Goal: Information Seeking & Learning: Learn about a topic

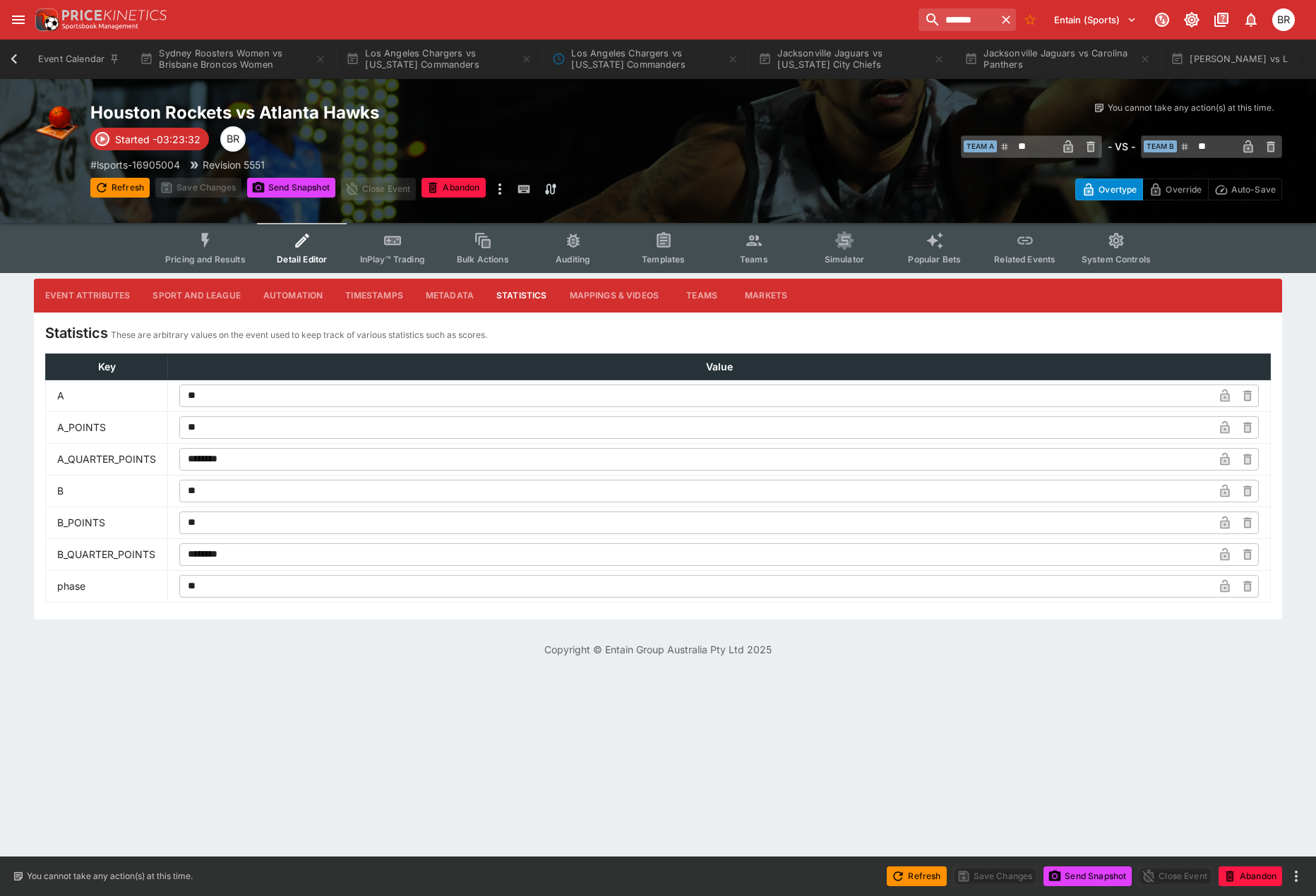
click at [232, 247] on button "Pricing and Results" at bounding box center [206, 248] width 103 height 50
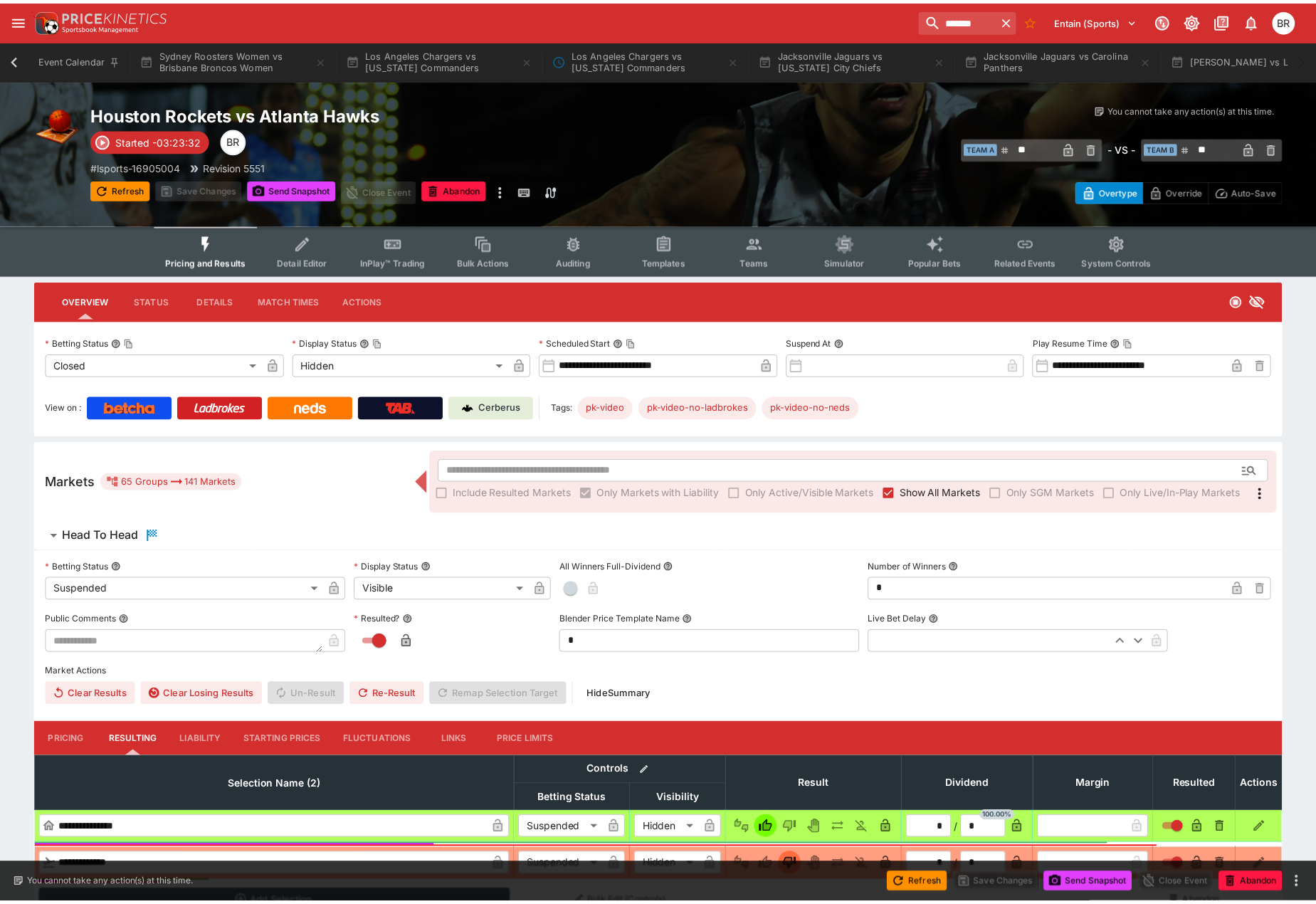
scroll to position [0, 598]
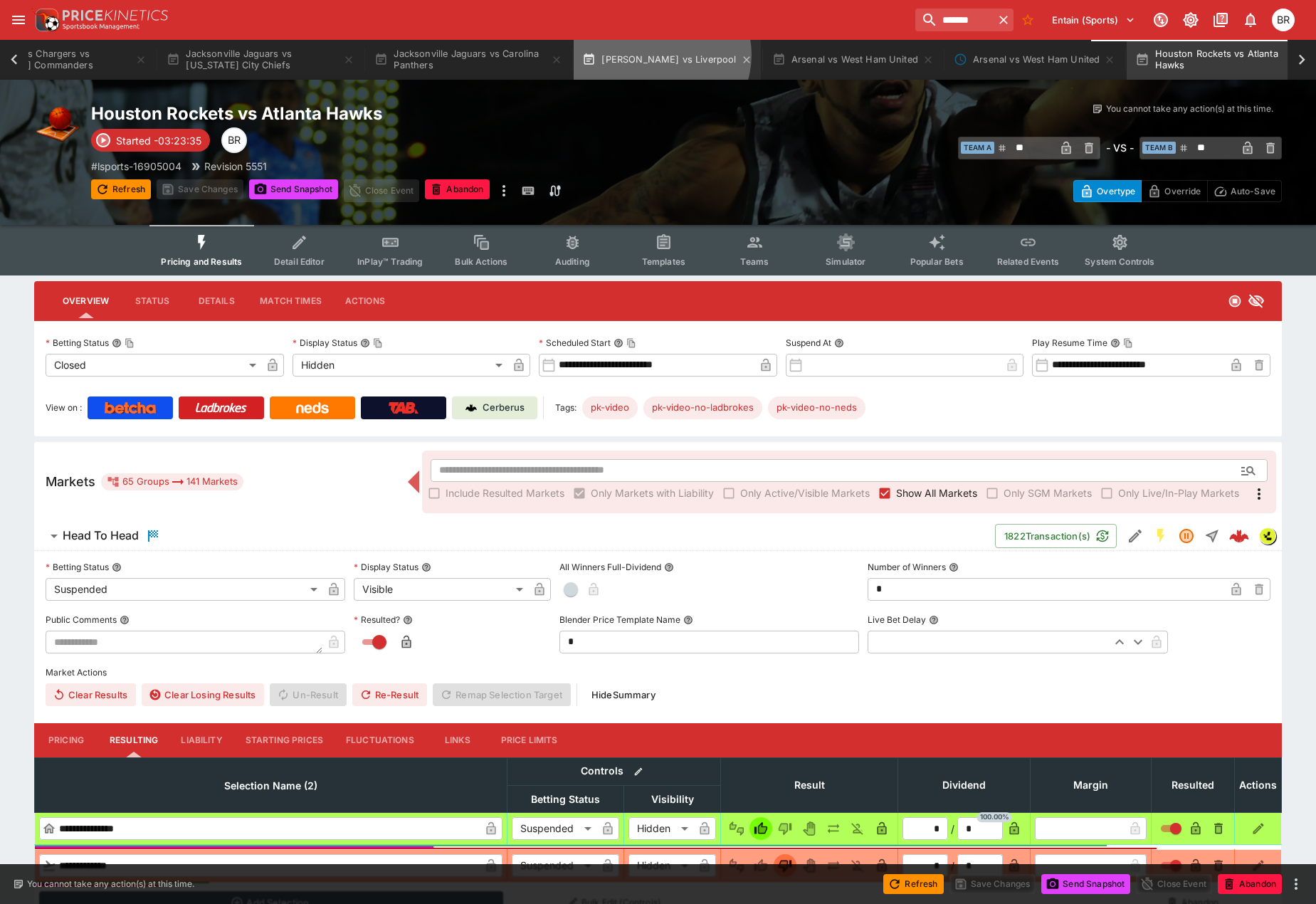
click at [670, 54] on button "[PERSON_NAME] vs Liverpool" at bounding box center [667, 59] width 187 height 40
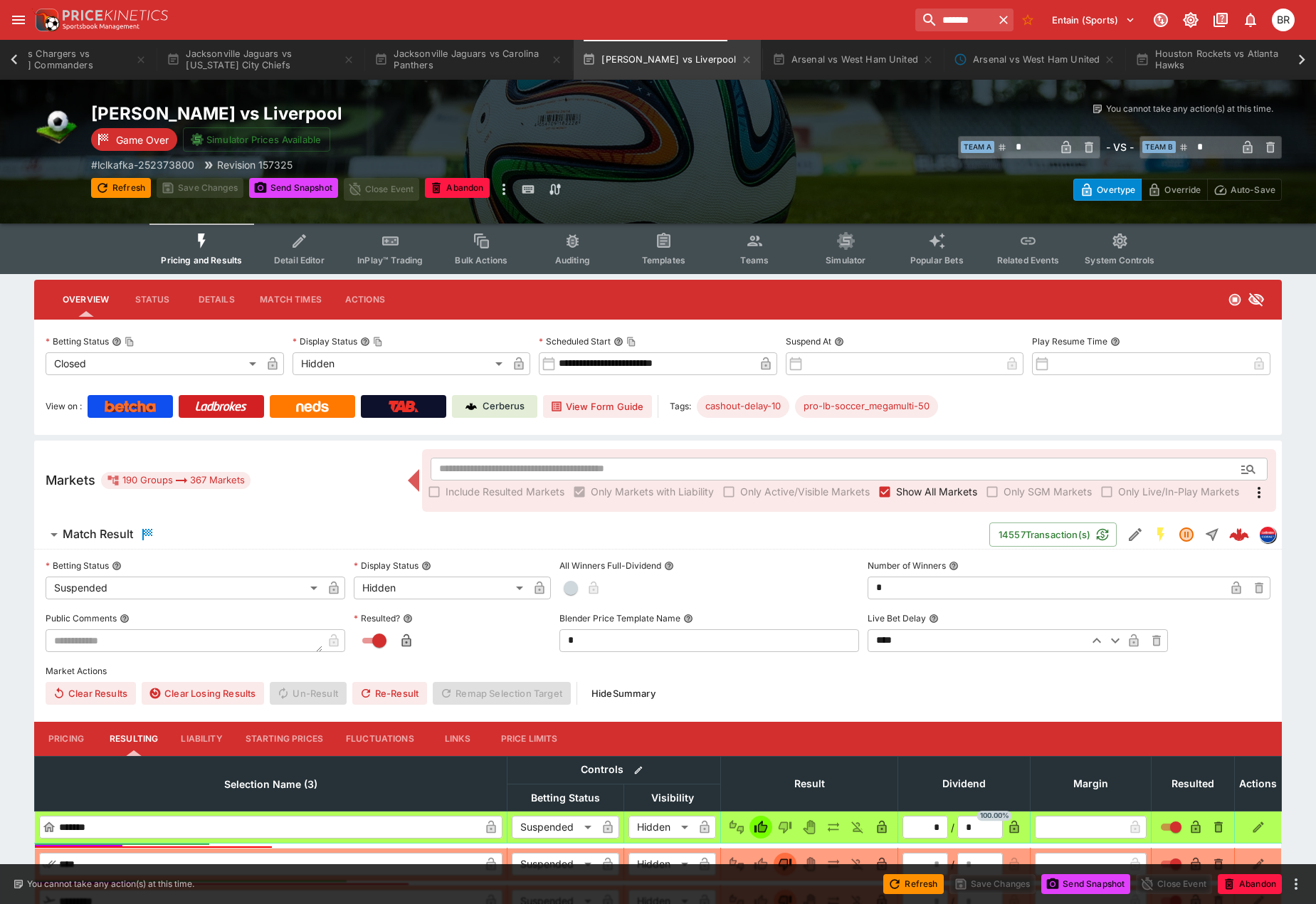
click at [657, 255] on span "Templates" at bounding box center [664, 261] width 44 height 11
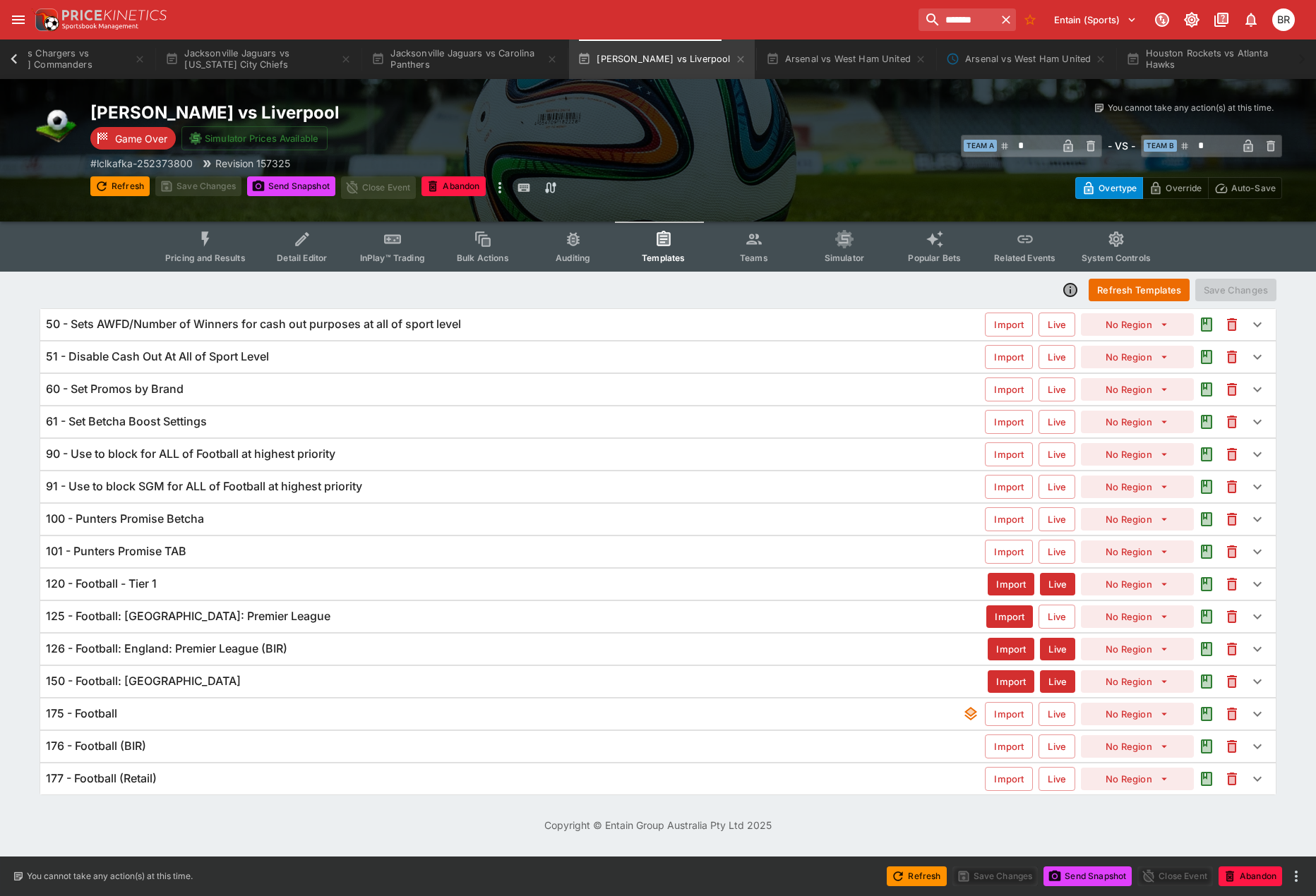
click at [281, 699] on div "175 - Football Import Live No Region" at bounding box center [658, 714] width 1236 height 31
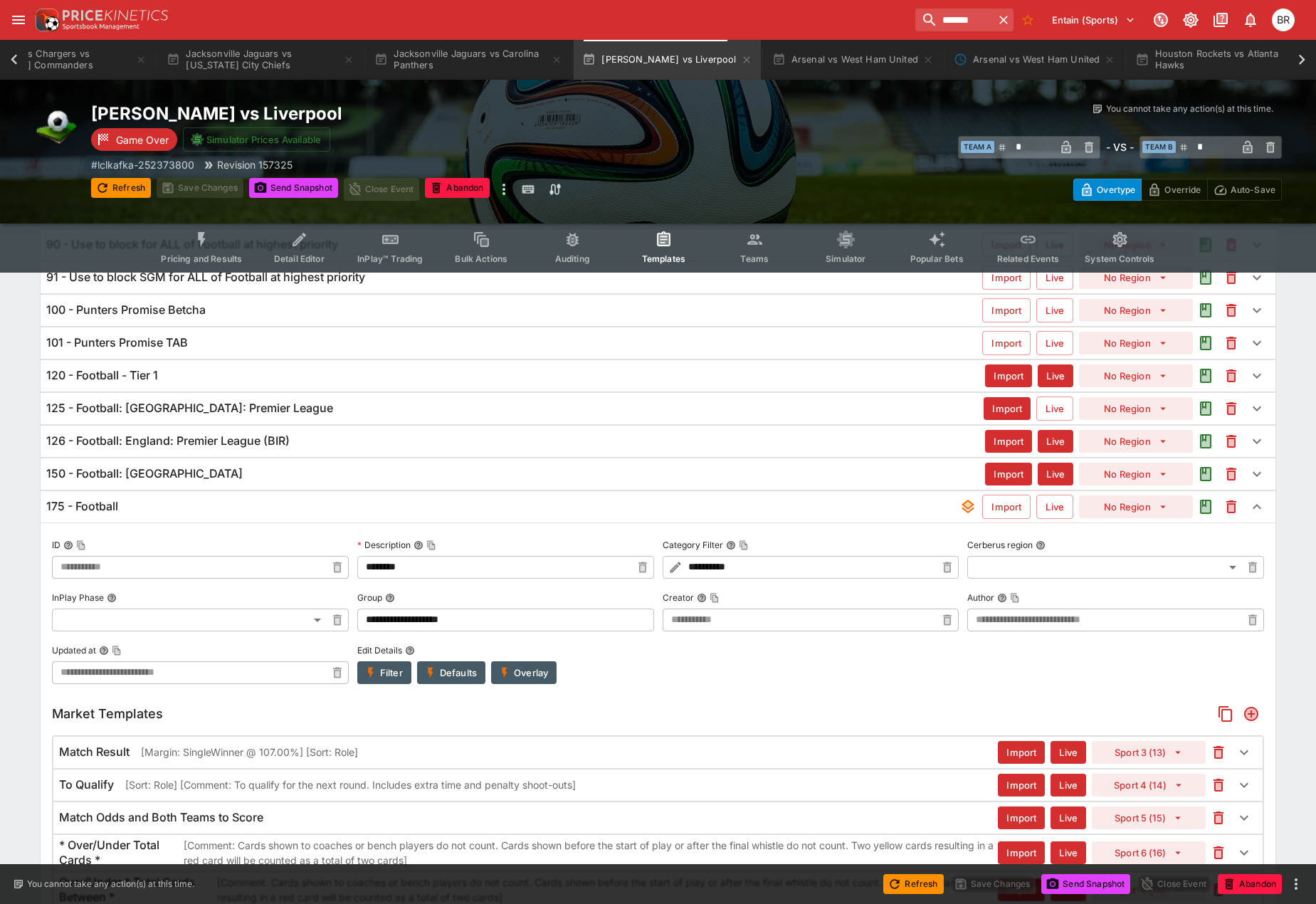
scroll to position [520, 0]
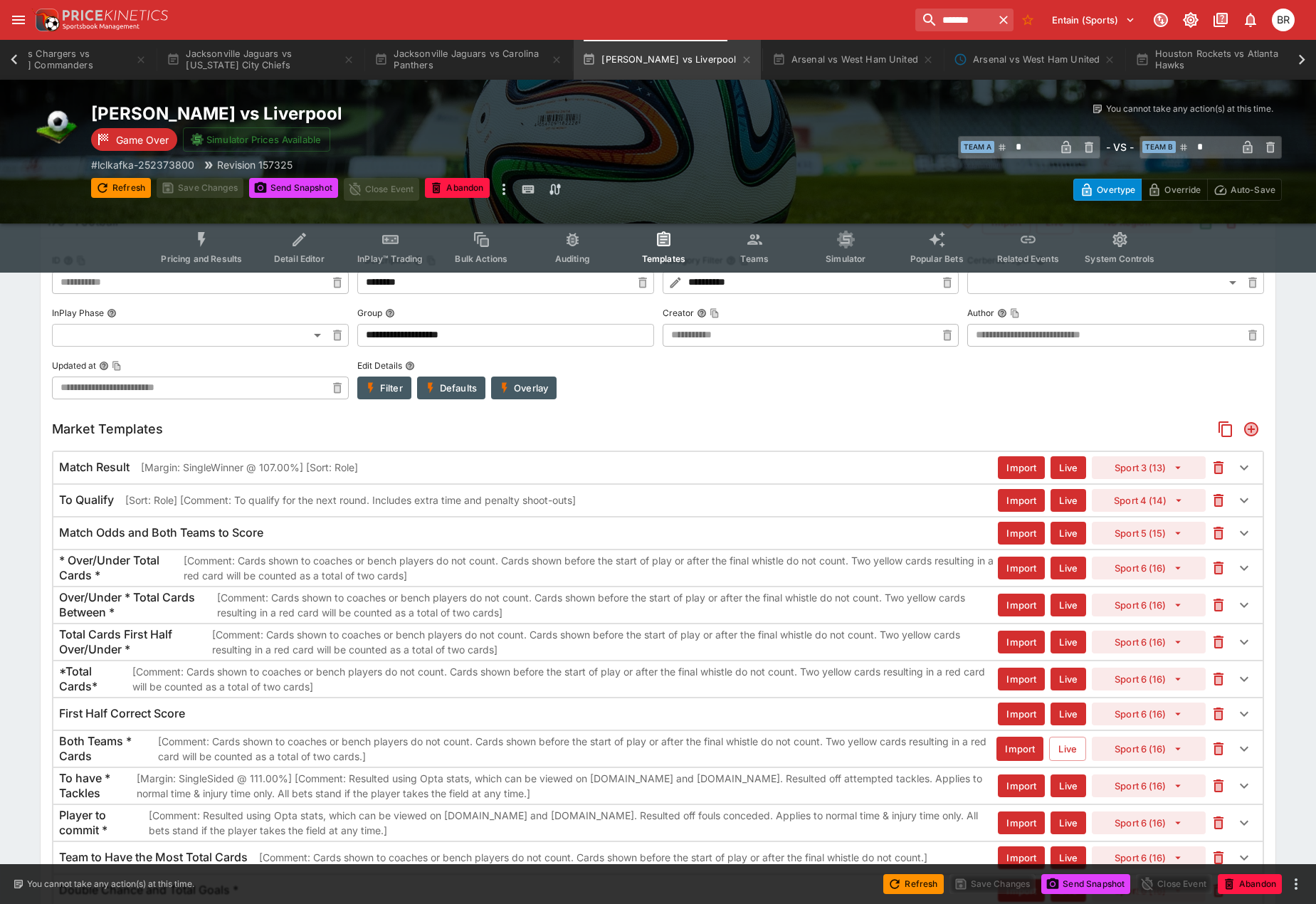
click at [461, 456] on div "Match Result [Margin: SingleWinner @ 107.00%] [Sort: Role] Import Live Sport 3 …" at bounding box center [658, 468] width 1209 height 31
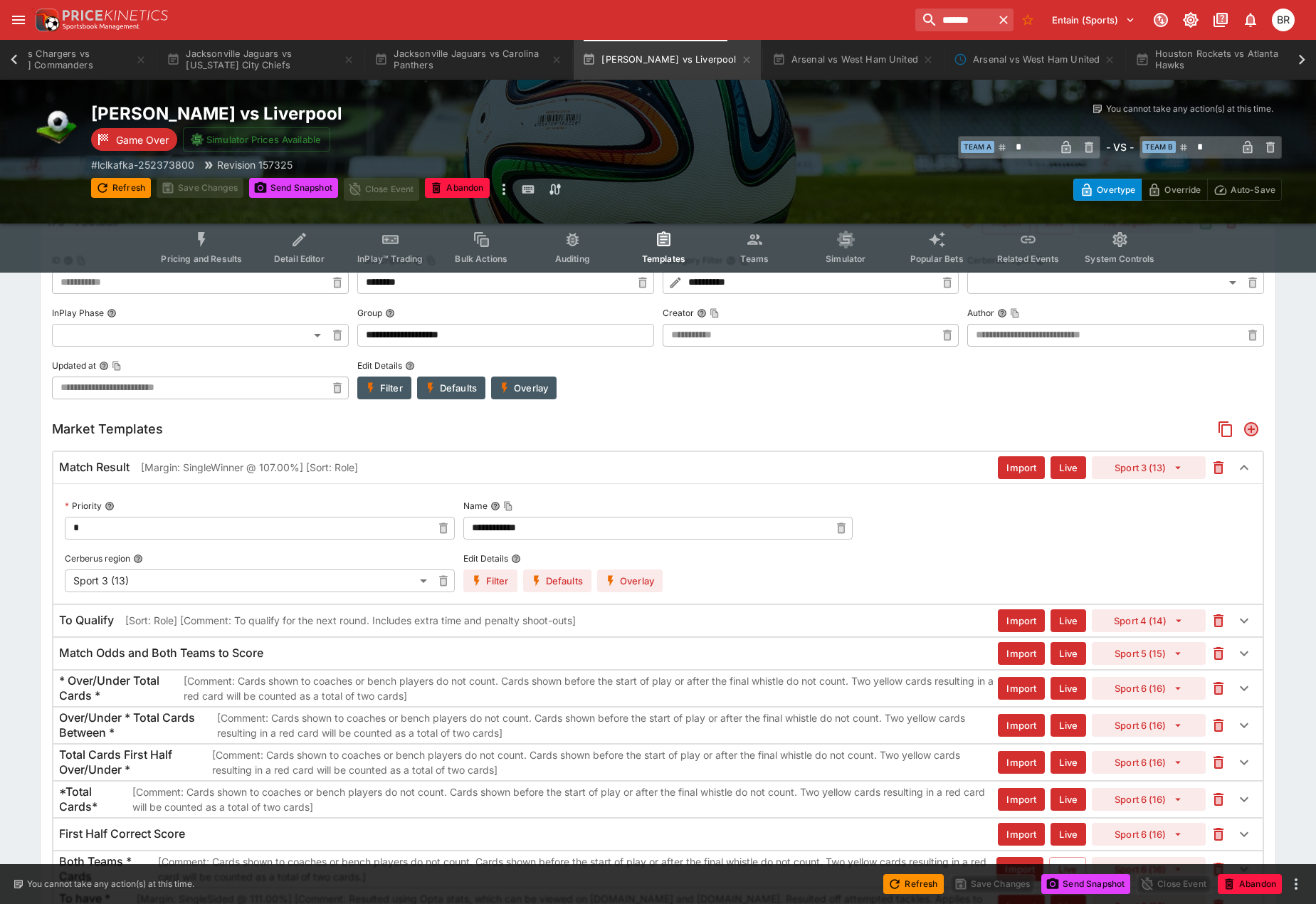
click at [658, 578] on button "Overlay" at bounding box center [630, 580] width 65 height 23
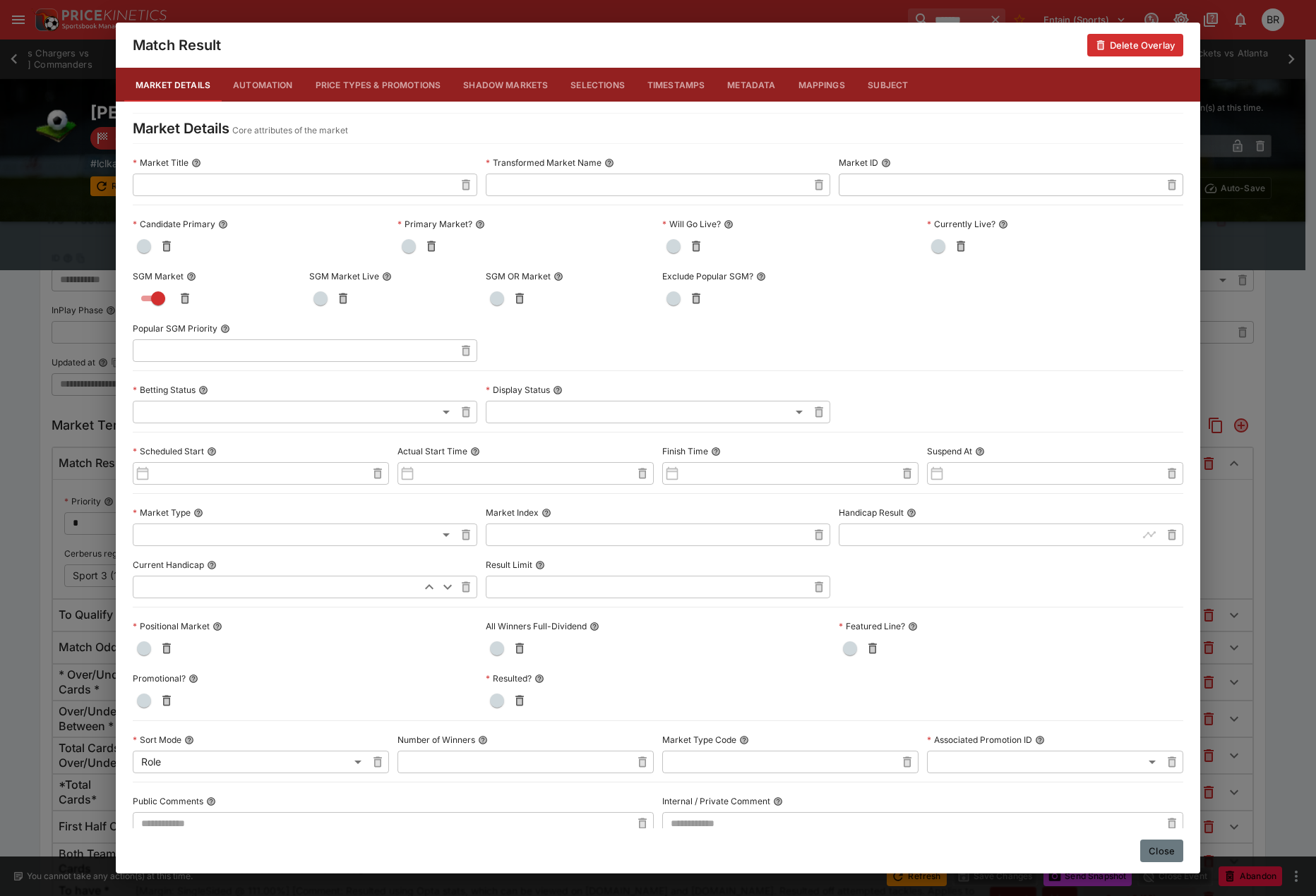
click at [1166, 848] on button "Close" at bounding box center [1162, 851] width 43 height 22
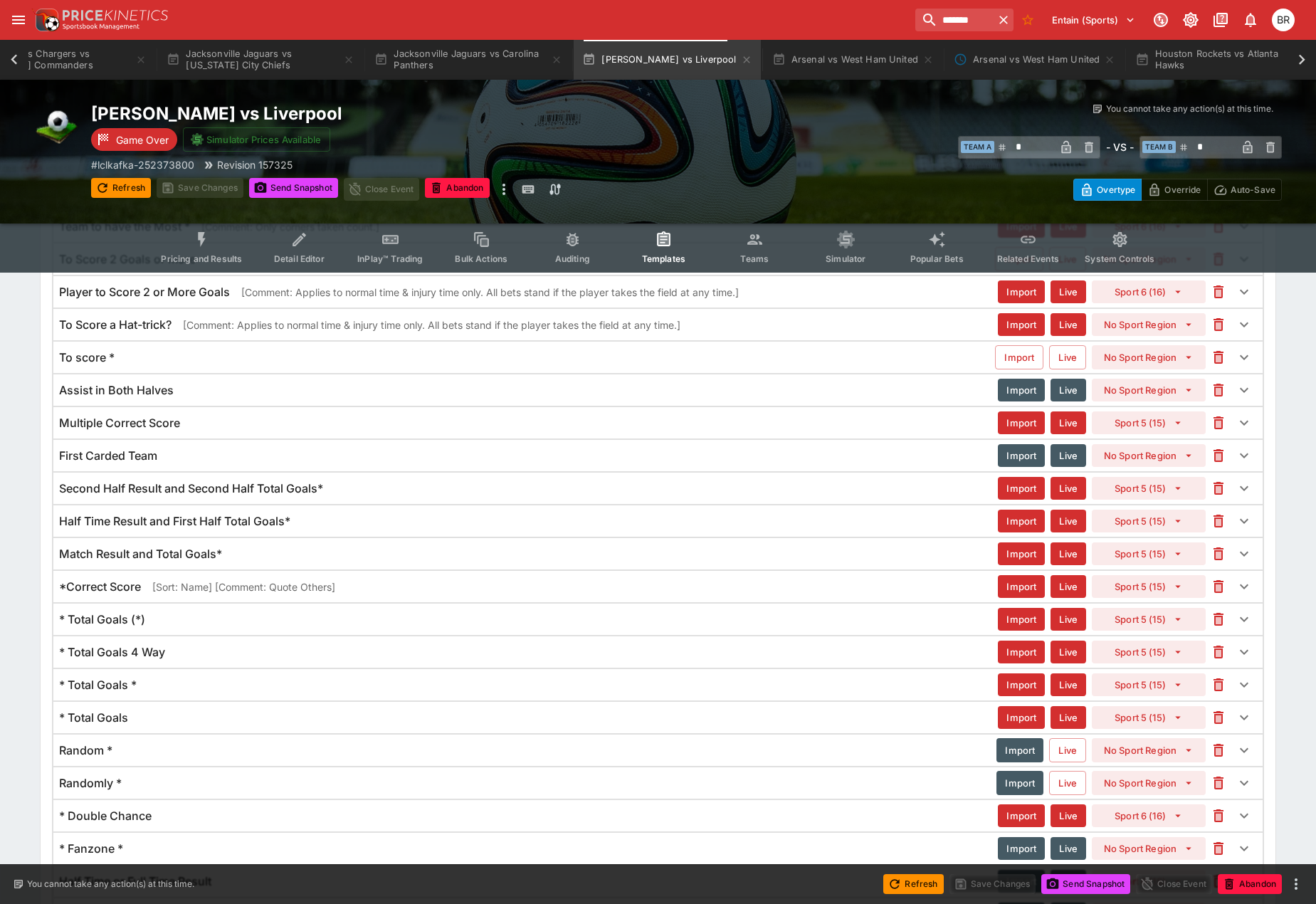
scroll to position [4010, 0]
